Goal: Navigation & Orientation: Find specific page/section

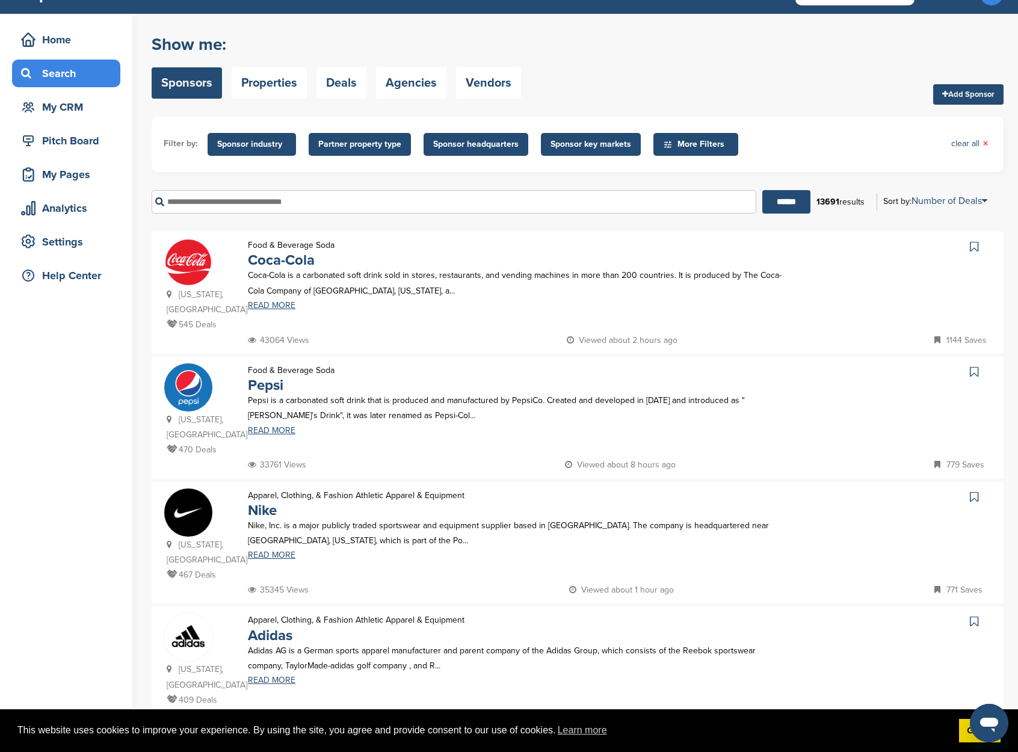
scroll to position [28, 0]
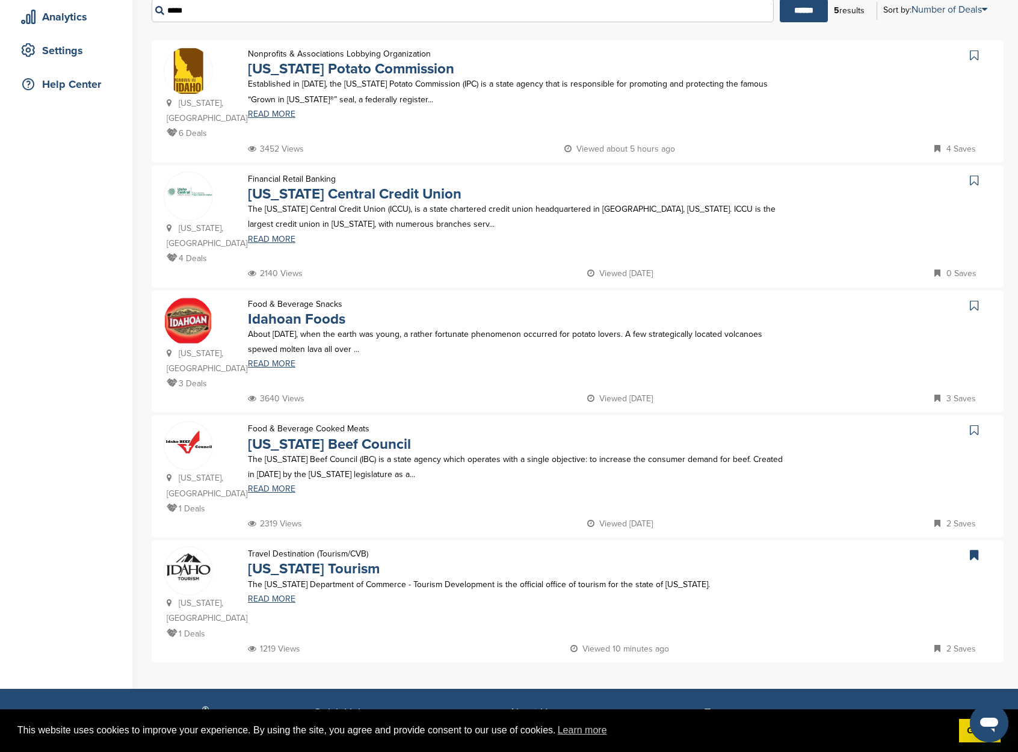
scroll to position [292, 0]
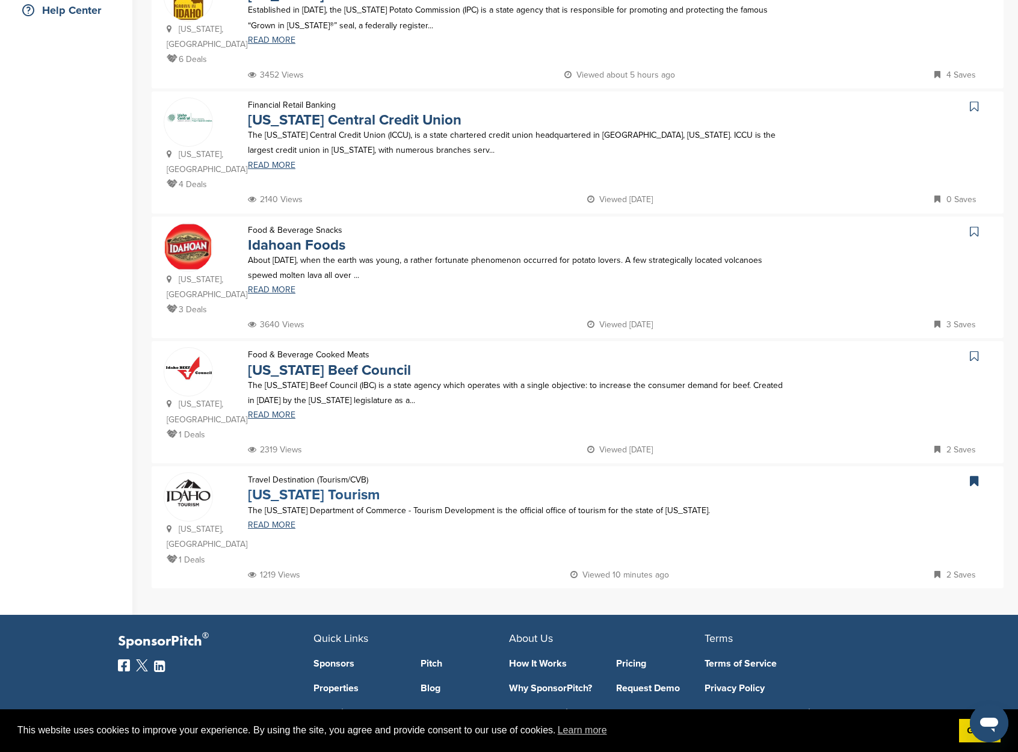
click at [288, 486] on link "[US_STATE] Tourism" at bounding box center [314, 494] width 132 height 17
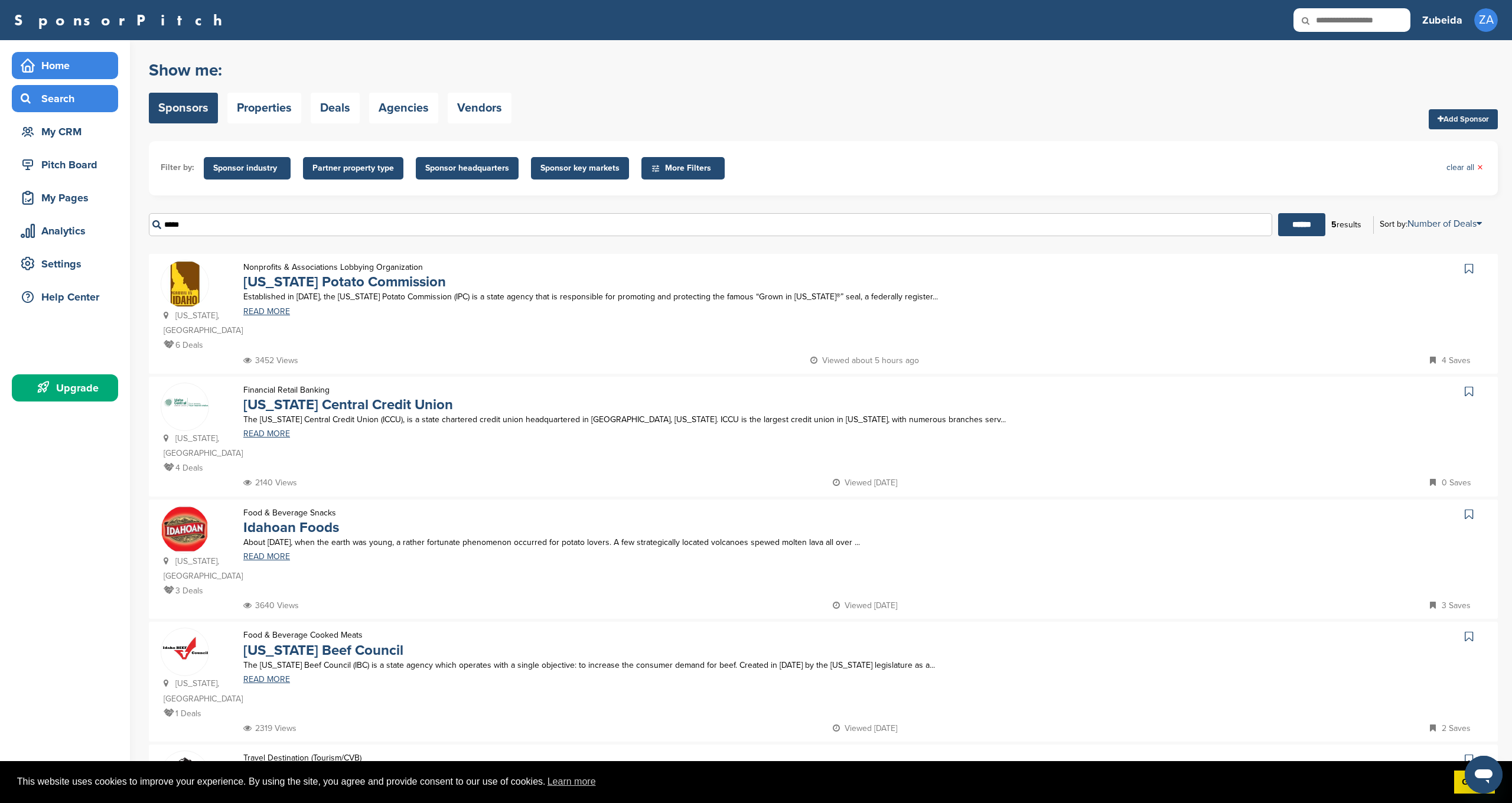
click at [57, 65] on div "Home" at bounding box center [68, 66] width 100 height 22
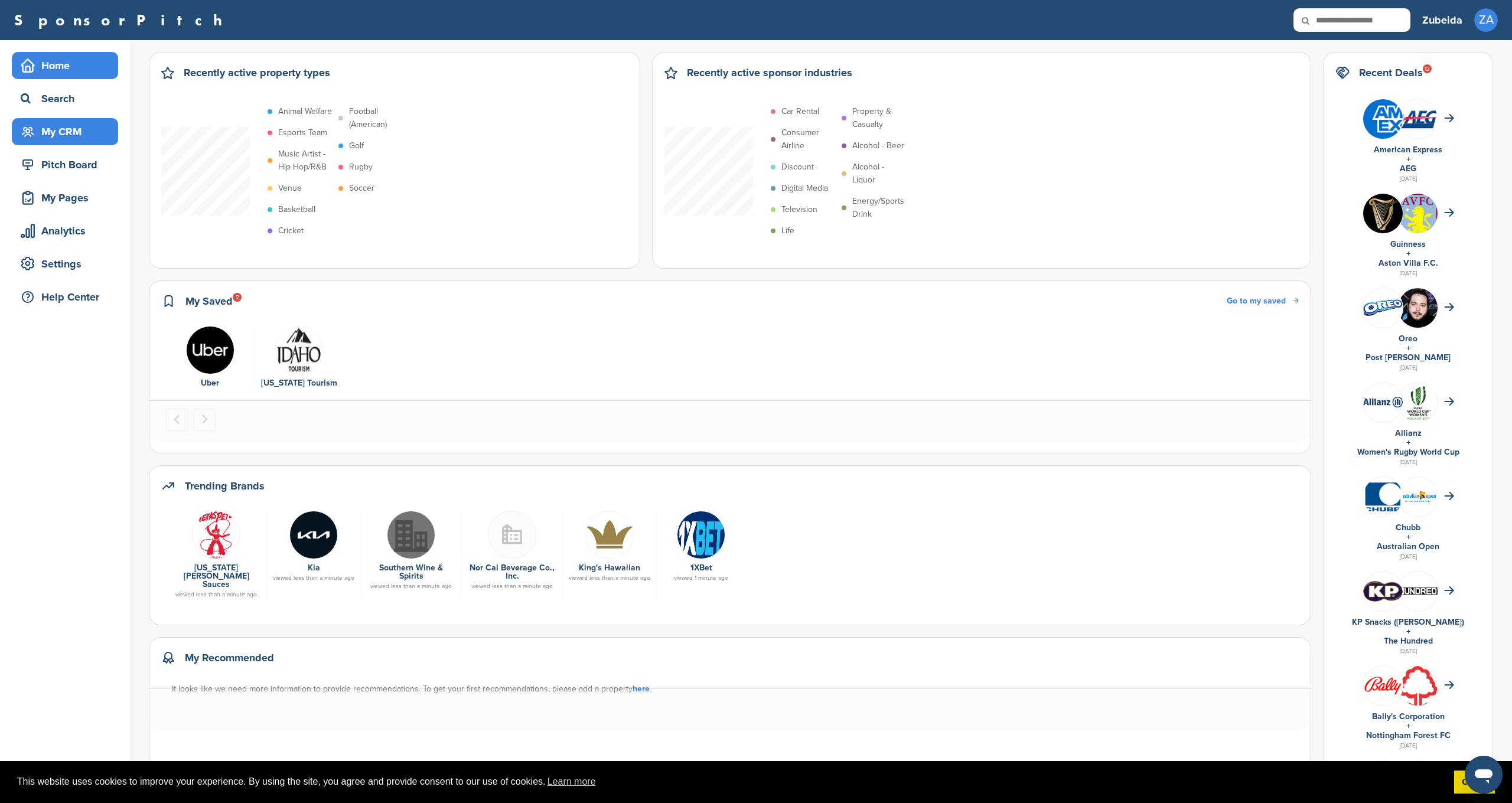
click at [80, 134] on div "My CRM" at bounding box center [68, 132] width 100 height 22
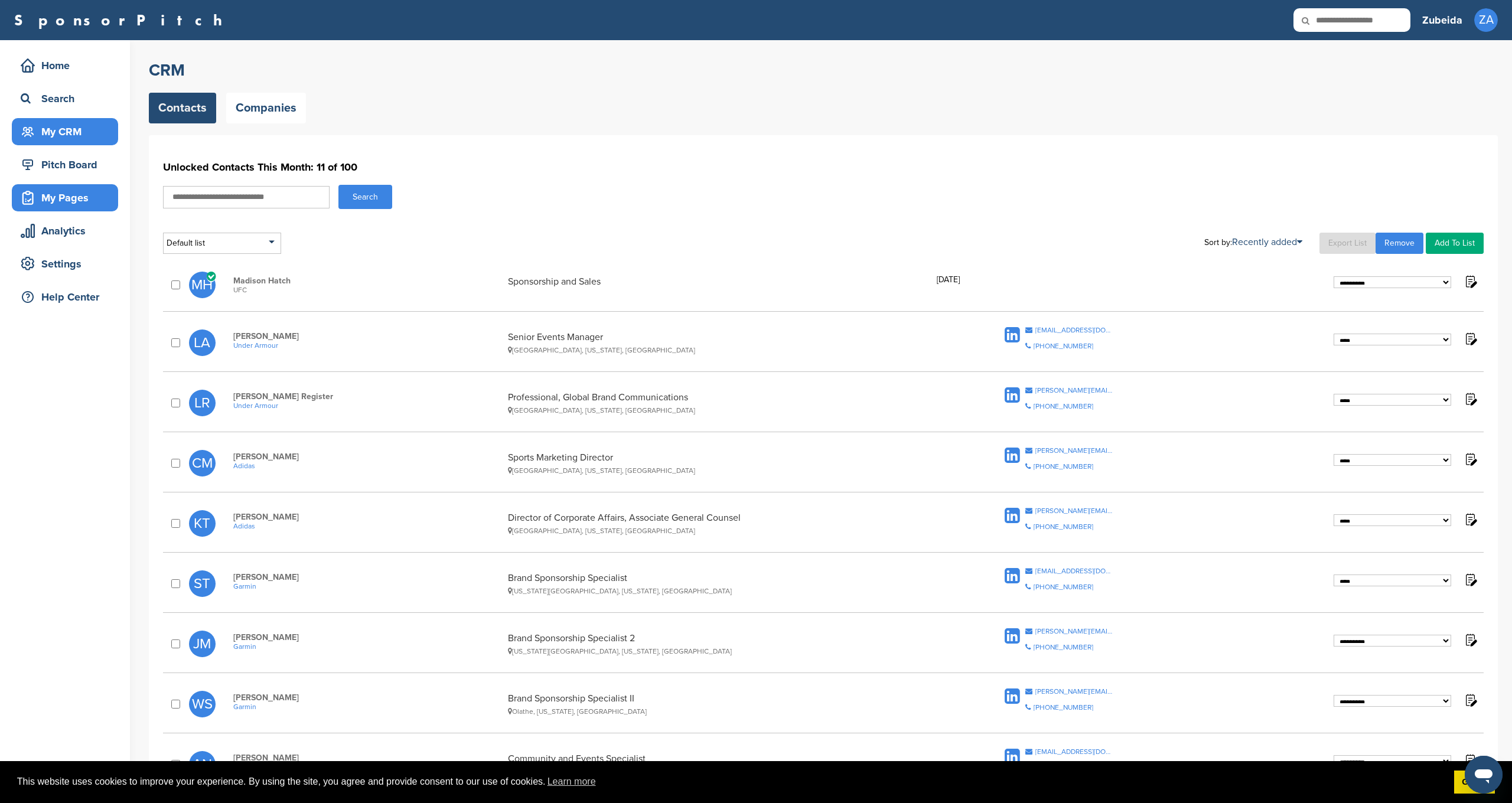
click at [71, 205] on div "My Pages" at bounding box center [68, 198] width 100 height 22
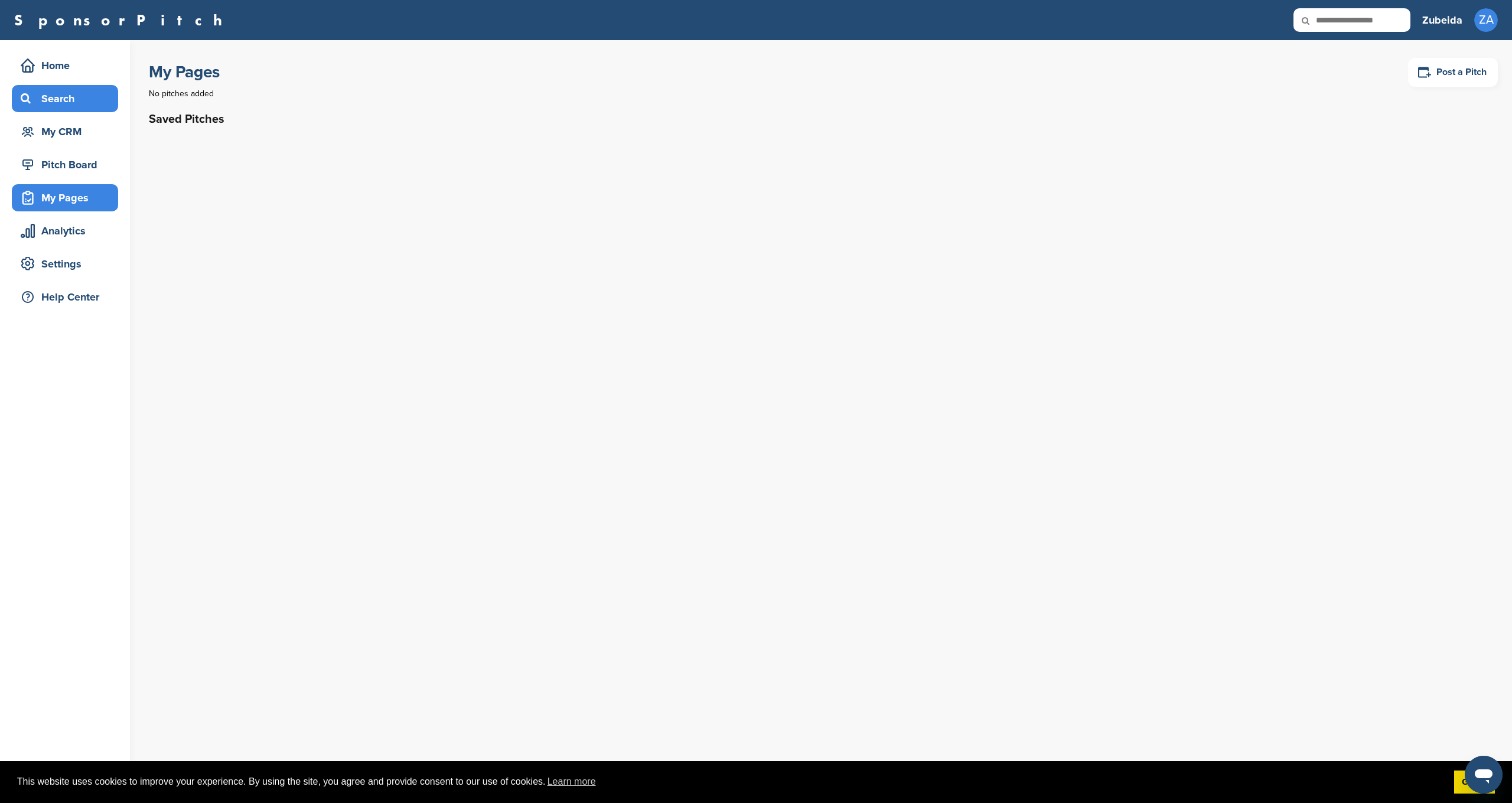
click at [57, 97] on div "Search" at bounding box center [68, 99] width 100 height 22
click at [22, 98] on icon at bounding box center [27, 98] width 14 height 11
click at [58, 64] on div "Home" at bounding box center [68, 66] width 100 height 22
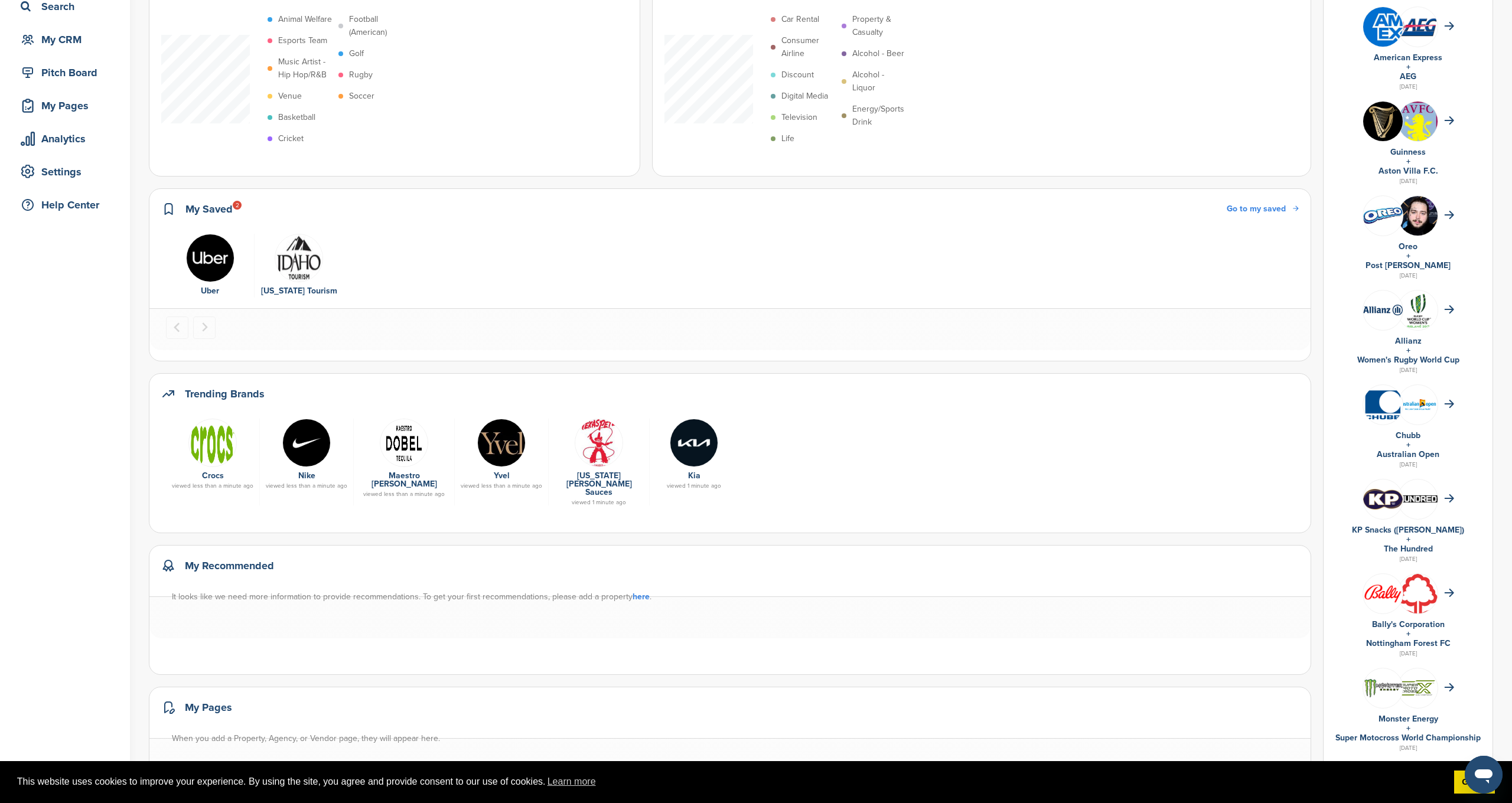
scroll to position [92, 0]
click at [297, 450] on img at bounding box center [306, 442] width 48 height 48
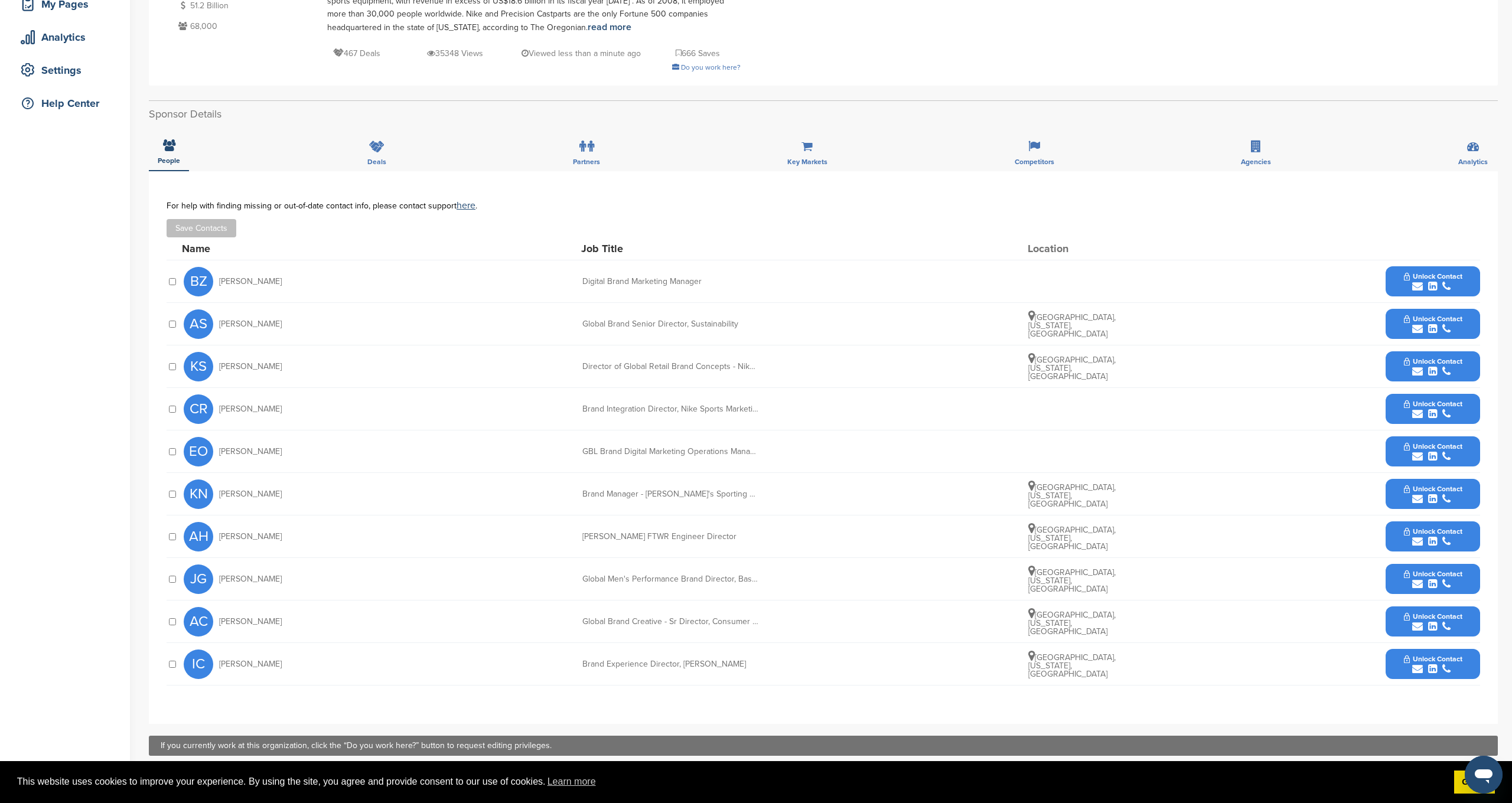
scroll to position [194, 0]
click at [1423, 615] on span "Unlock Contact" at bounding box center [1433, 616] width 59 height 8
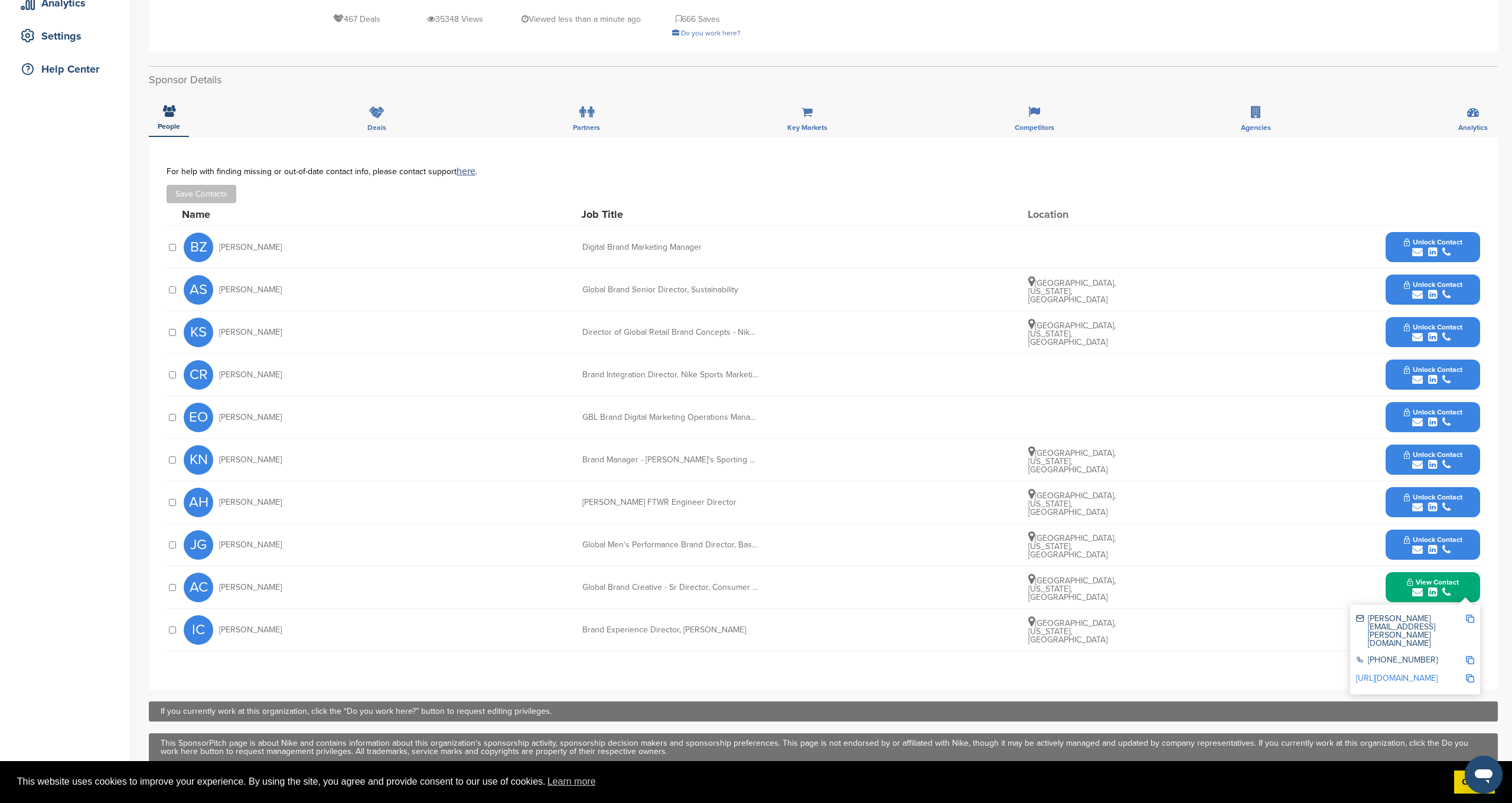
scroll to position [235, 0]
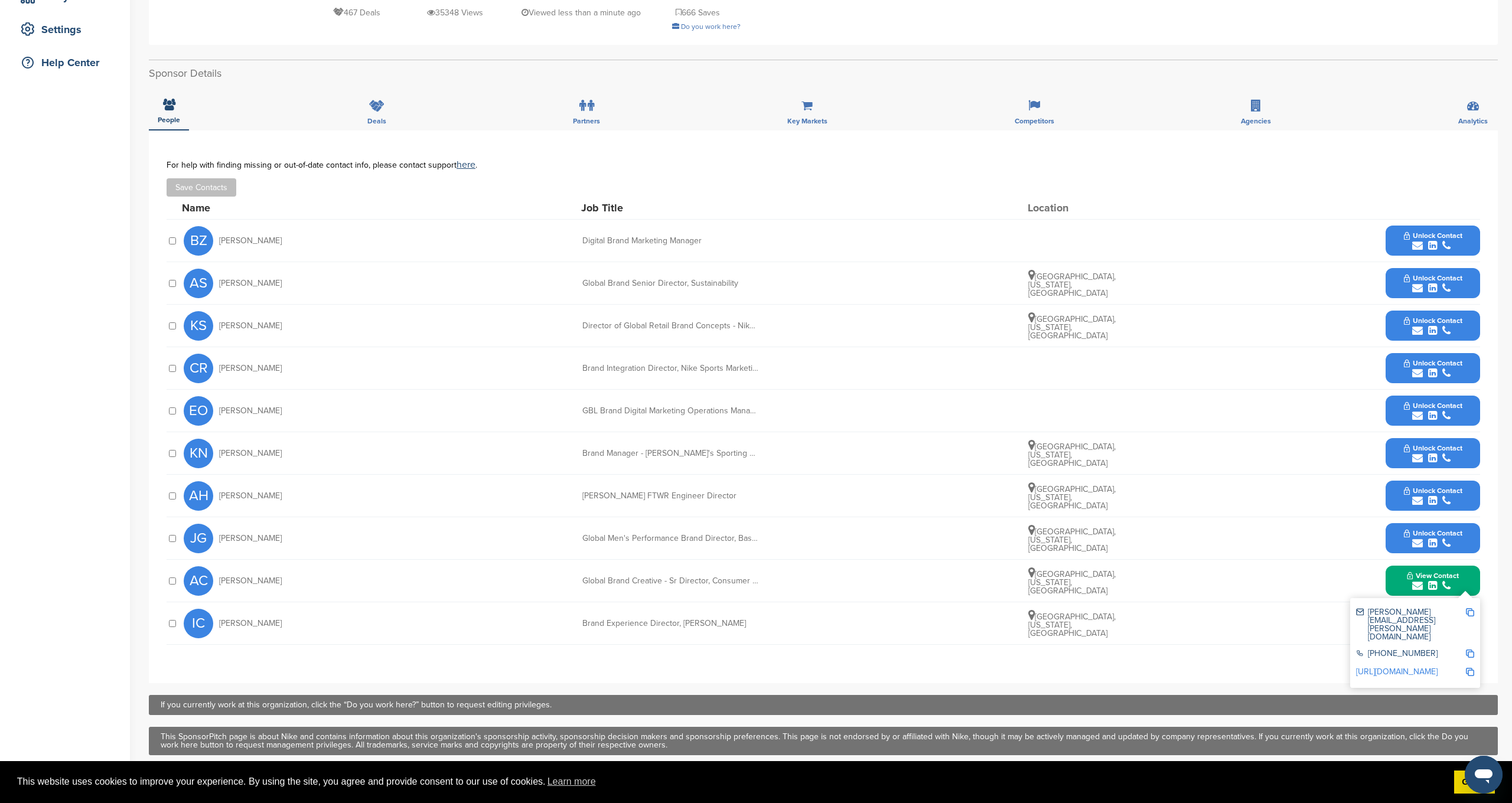
click at [1412, 667] on link "http://www.linkedin.com/in/amycchristensen" at bounding box center [1396, 671] width 81 height 10
click at [1403, 613] on div "amy.christensen@nike.com" at bounding box center [1410, 625] width 109 height 33
click at [1471, 612] on img at bounding box center [1470, 613] width 8 height 8
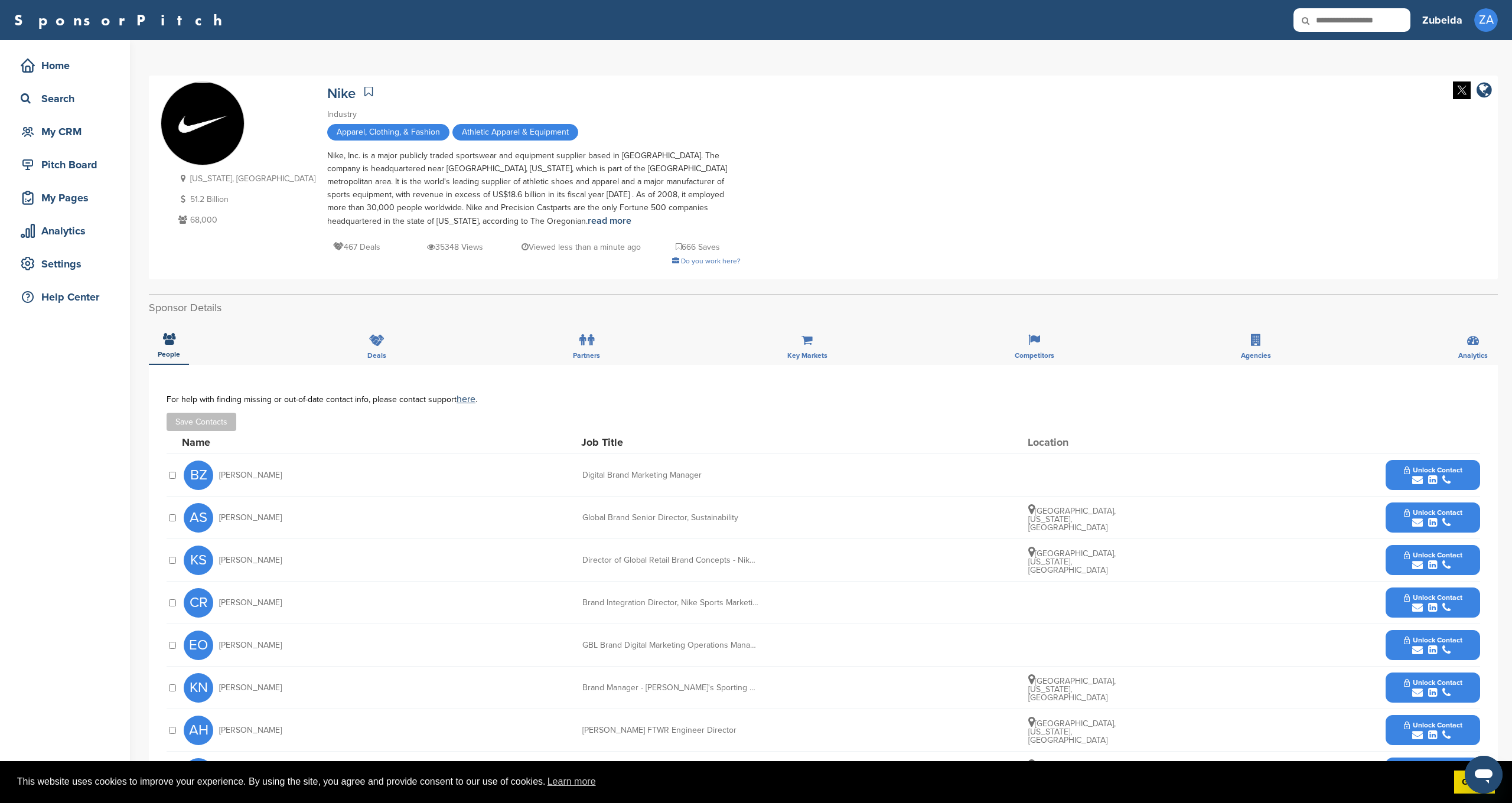
scroll to position [0, 0]
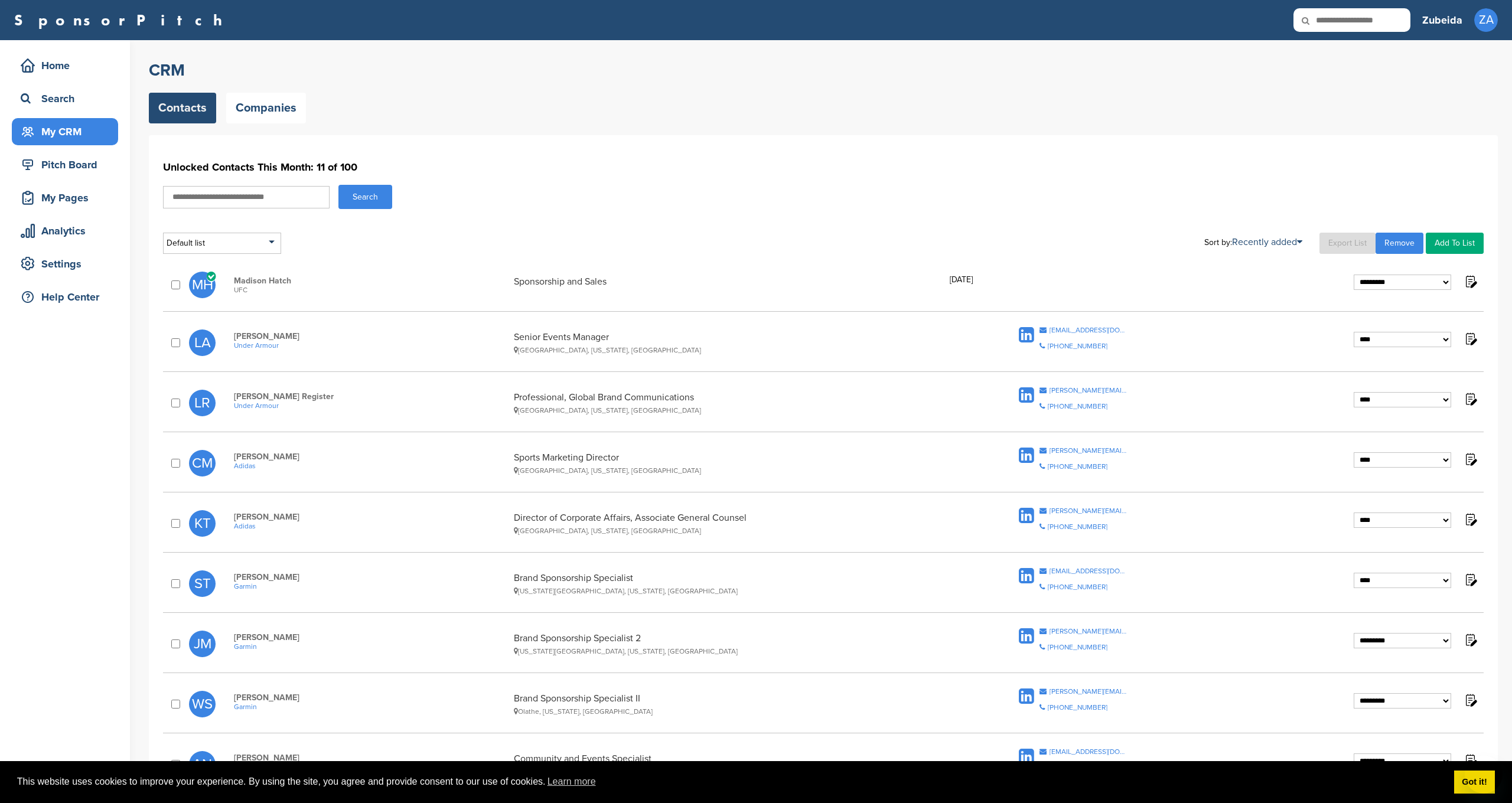
select select "****"
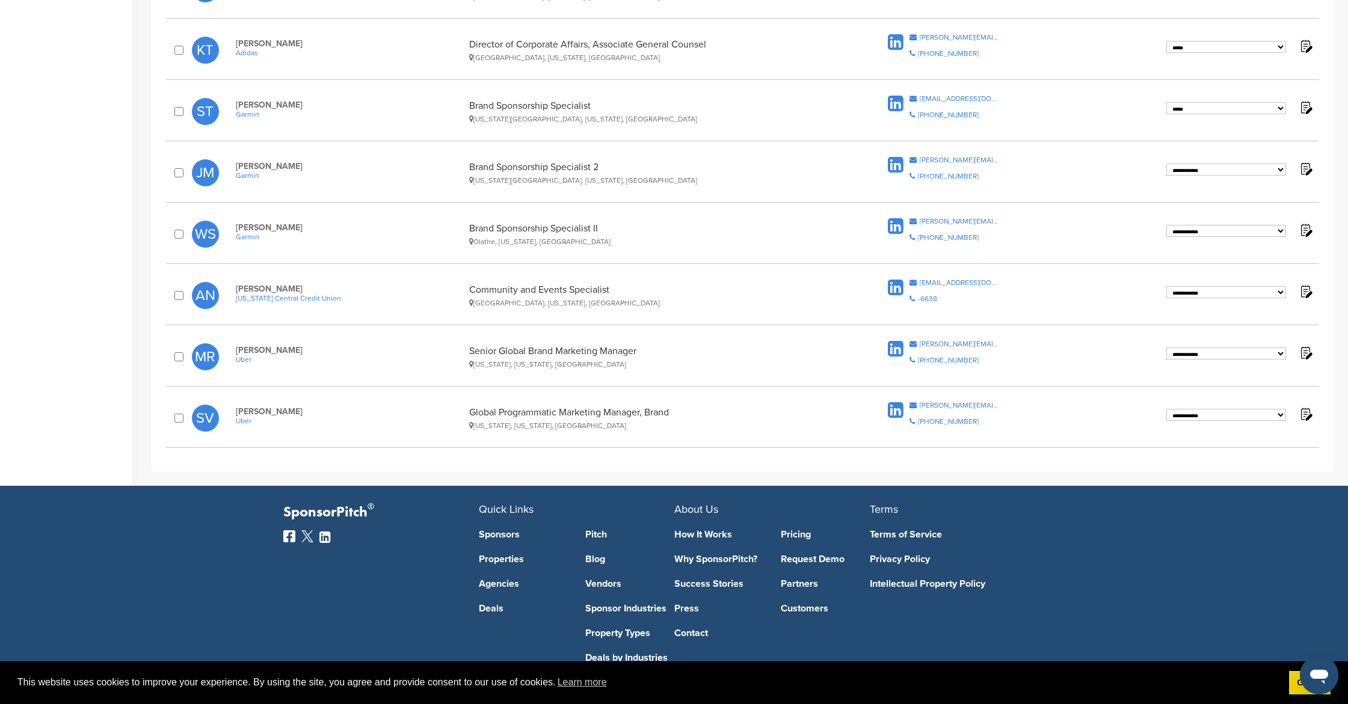
scroll to position [491, 0]
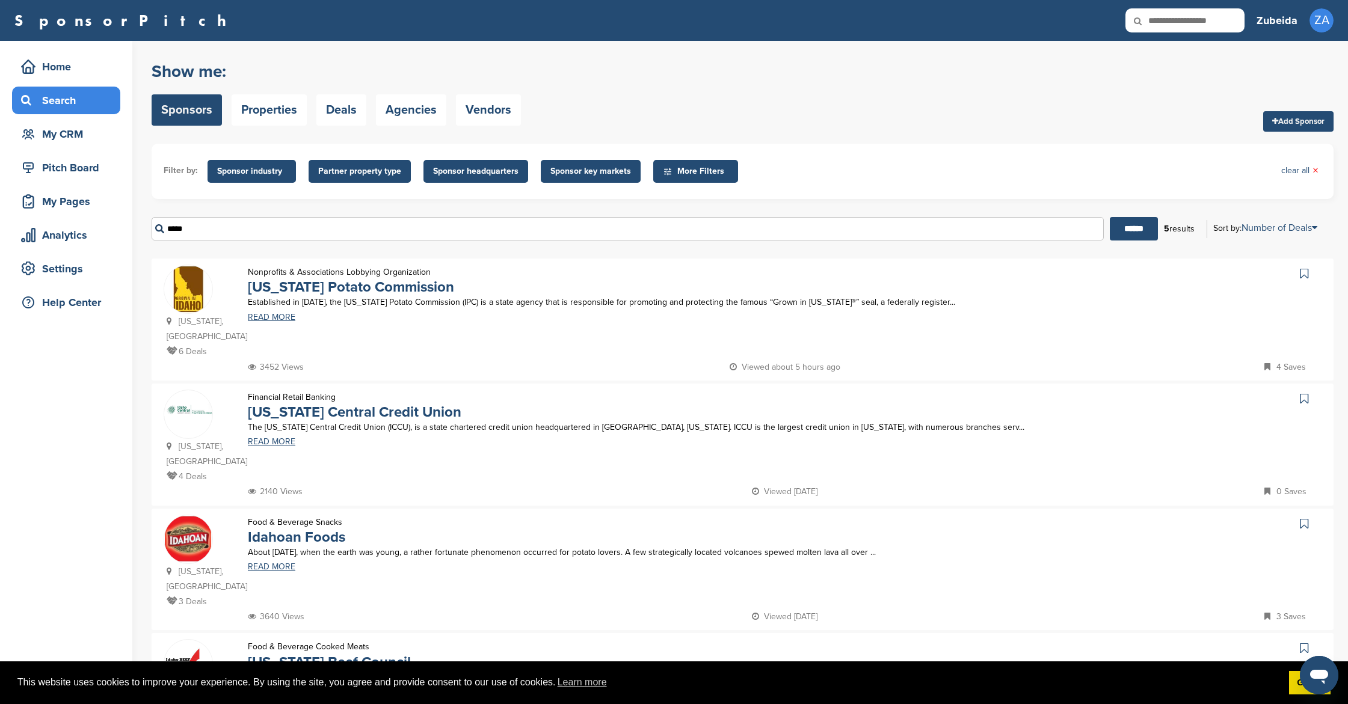
click at [191, 111] on link "Sponsors" at bounding box center [187, 109] width 70 height 31
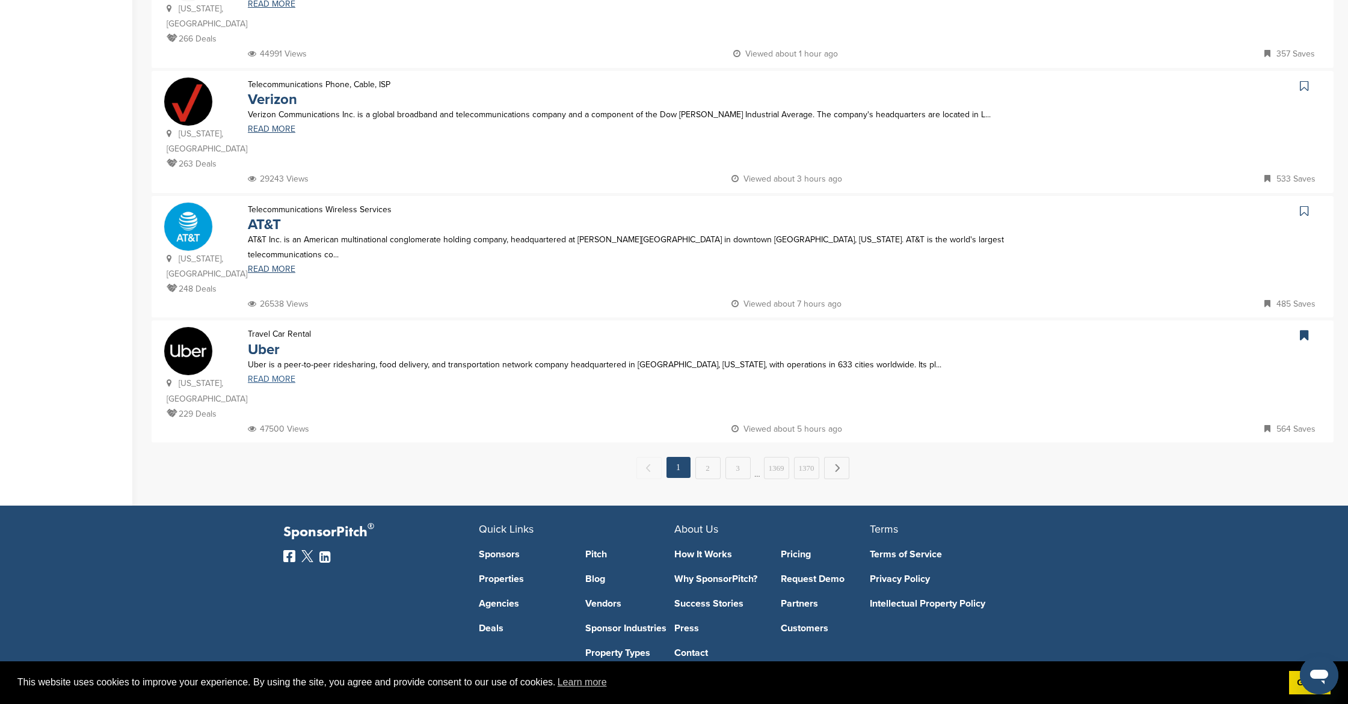
scroll to position [1062, 0]
click at [705, 458] on link "2" at bounding box center [707, 469] width 25 height 22
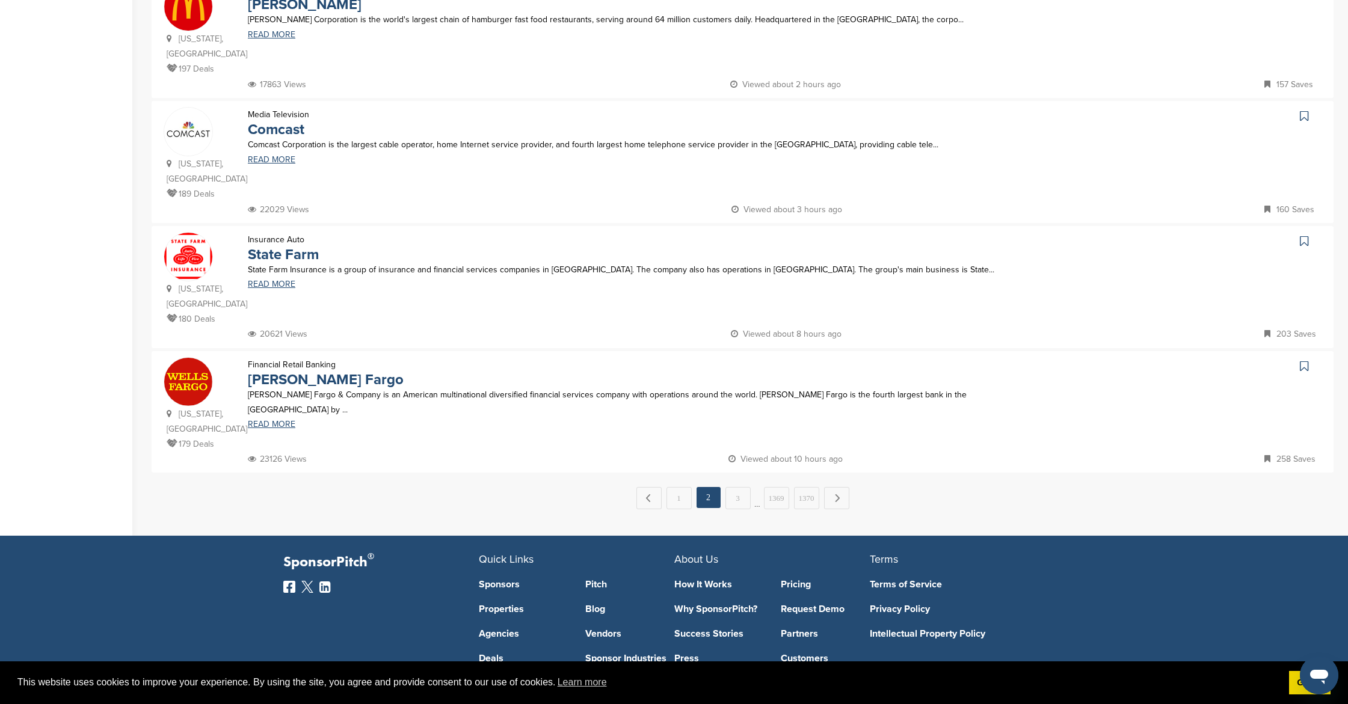
scroll to position [1047, 0]
click at [732, 488] on link "3" at bounding box center [737, 499] width 25 height 22
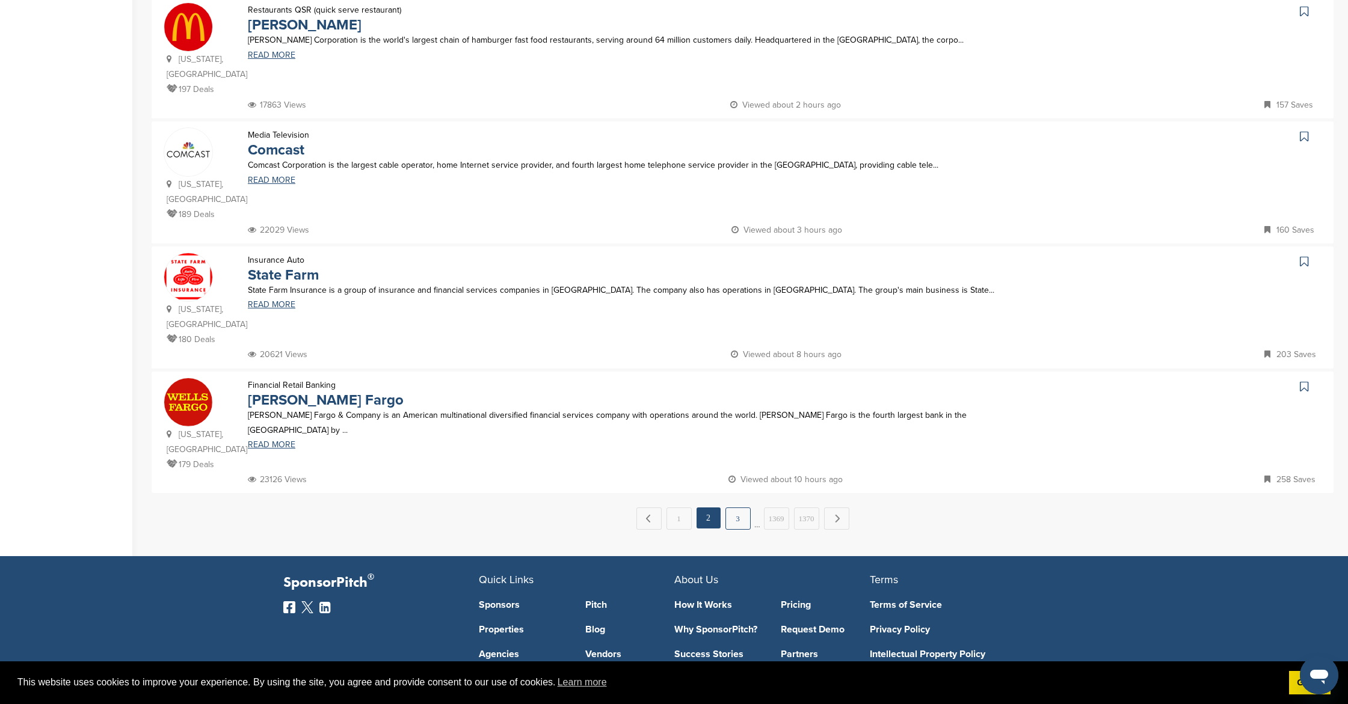
scroll to position [0, 0]
